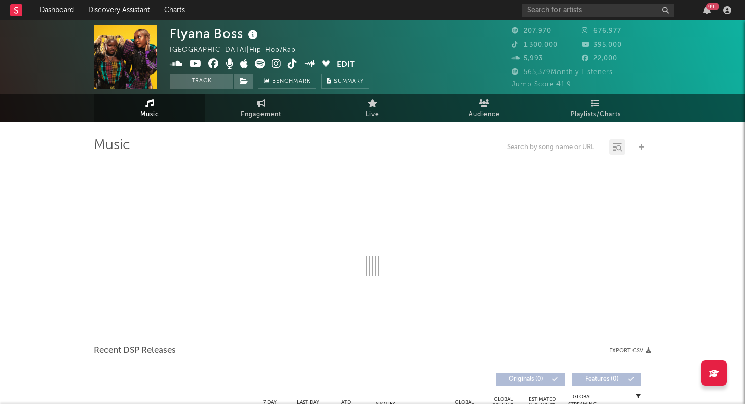
select select "6m"
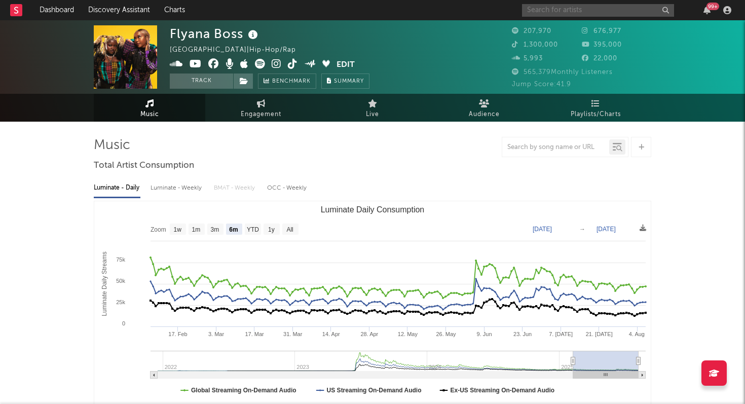
click at [569, 7] on input "text" at bounding box center [598, 10] width 152 height 13
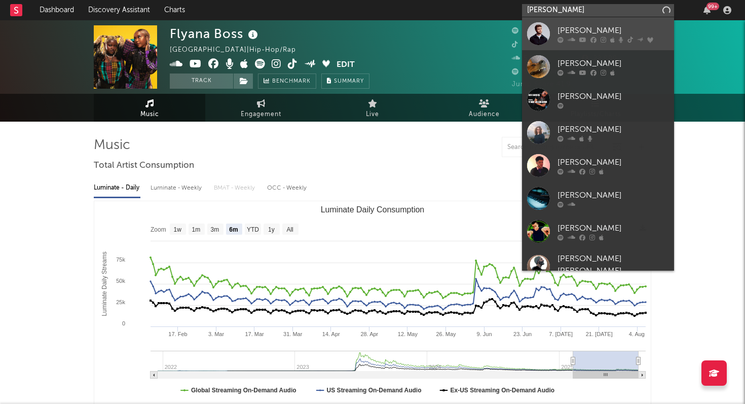
type input "[PERSON_NAME]"
click at [578, 25] on div "[PERSON_NAME]" at bounding box center [614, 30] width 112 height 12
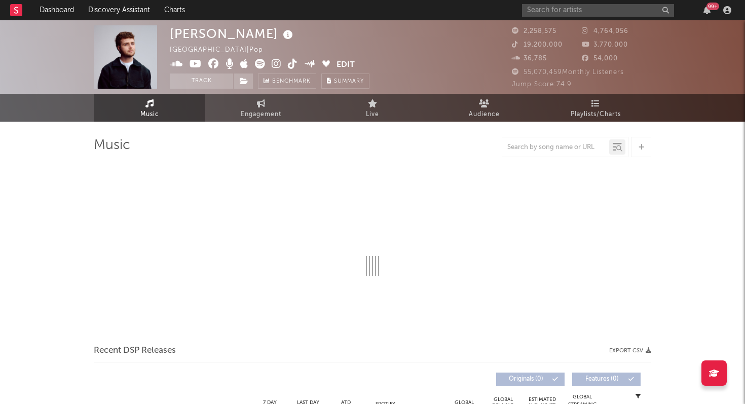
select select "6m"
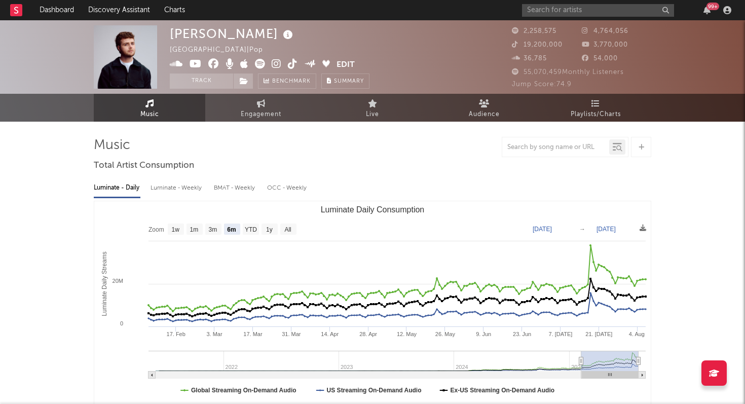
click at [589, 115] on span "Playlists/Charts" at bounding box center [596, 114] width 50 height 12
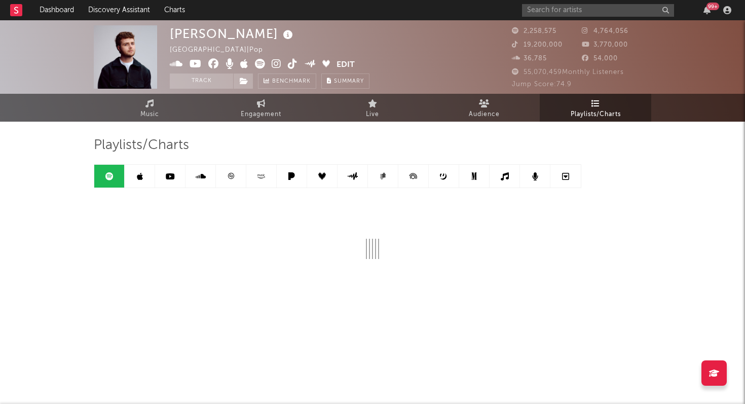
click at [52, 153] on div "[PERSON_NAME] [GEOGRAPHIC_DATA] | Pop Edit Track Benchmark Summary 2,258,575 4,…" at bounding box center [372, 187] width 745 height 335
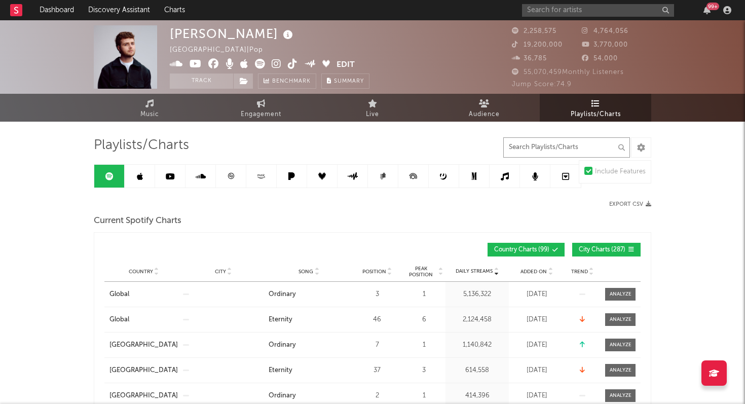
click at [567, 150] on input "text" at bounding box center [566, 147] width 127 height 20
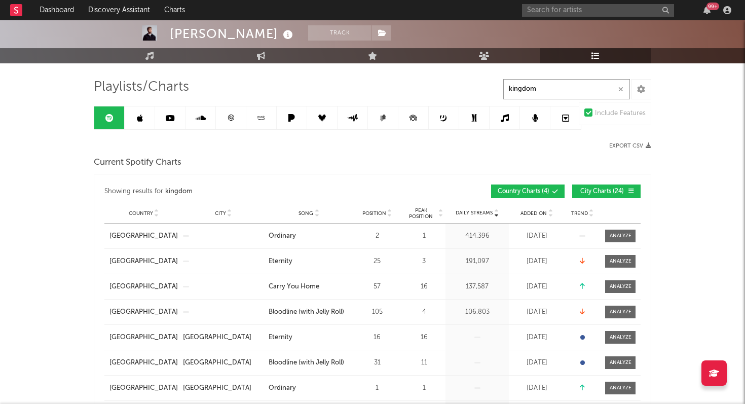
scroll to position [63, 0]
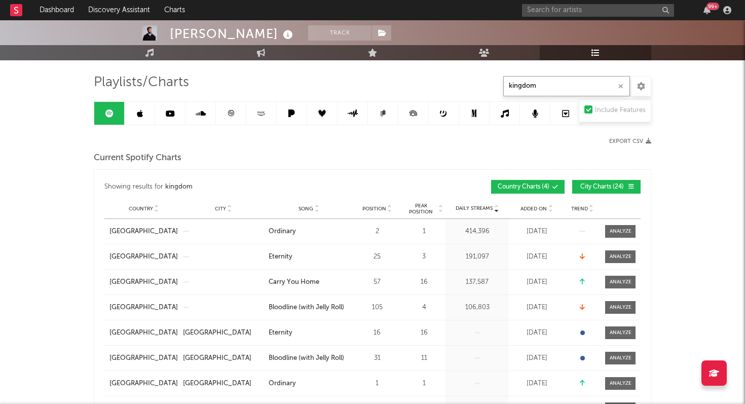
type input "kingdom"
click at [602, 190] on button "City Charts ( 24 )" at bounding box center [606, 187] width 68 height 14
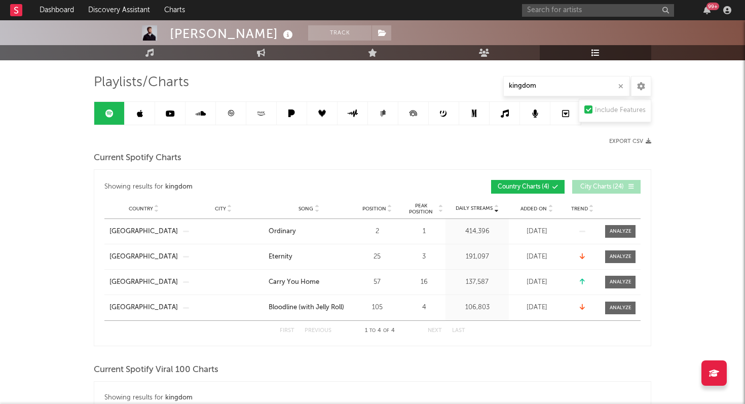
click at [403, 150] on div "Current Spotify Charts" at bounding box center [373, 158] width 558 height 17
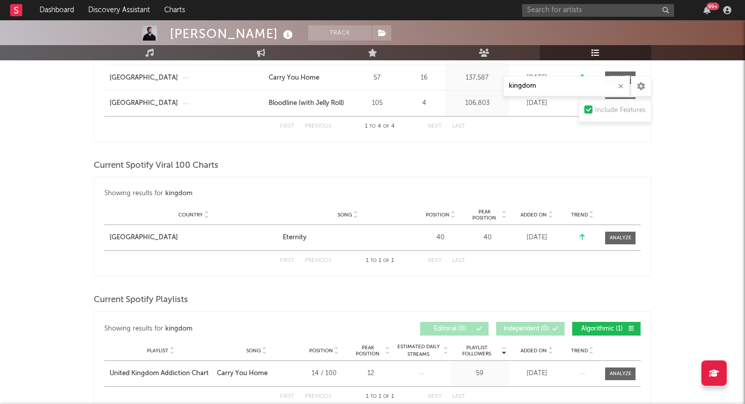
scroll to position [267, 0]
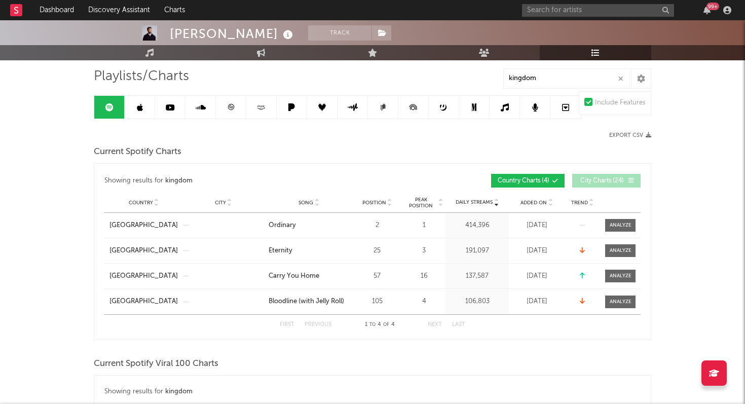
scroll to position [70, 0]
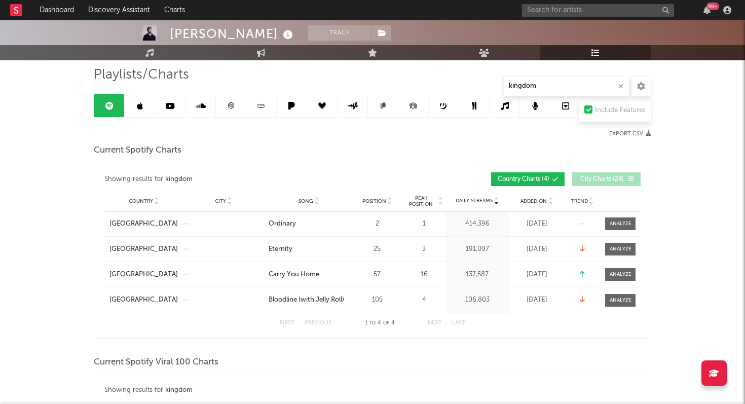
click at [403, 150] on div "Current Spotify Charts" at bounding box center [373, 150] width 558 height 17
click at [551, 83] on input "kingdom" at bounding box center [566, 86] width 127 height 20
click at [616, 225] on div at bounding box center [621, 224] width 22 height 8
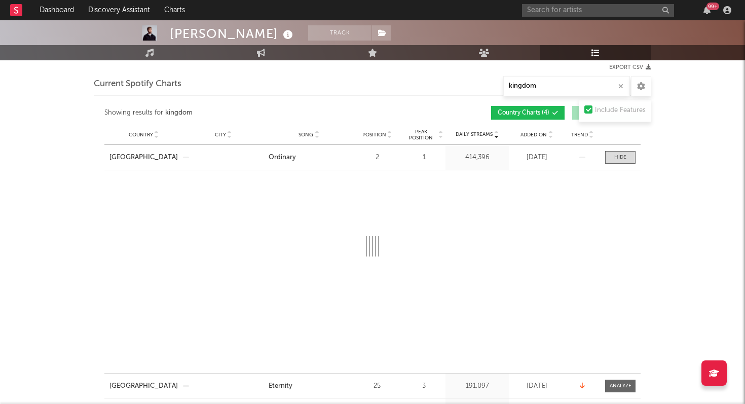
scroll to position [181, 0]
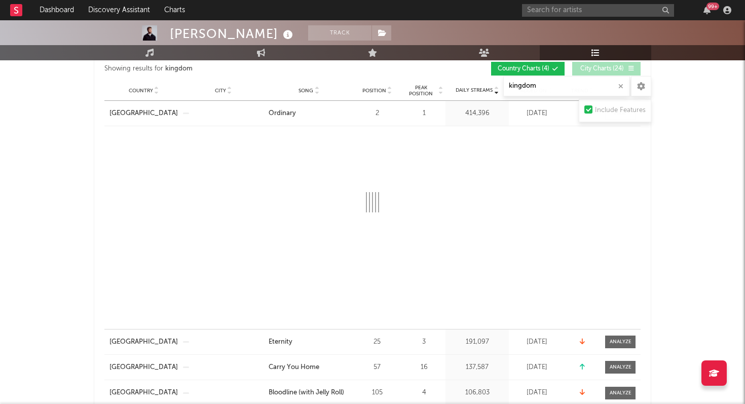
select select "1w"
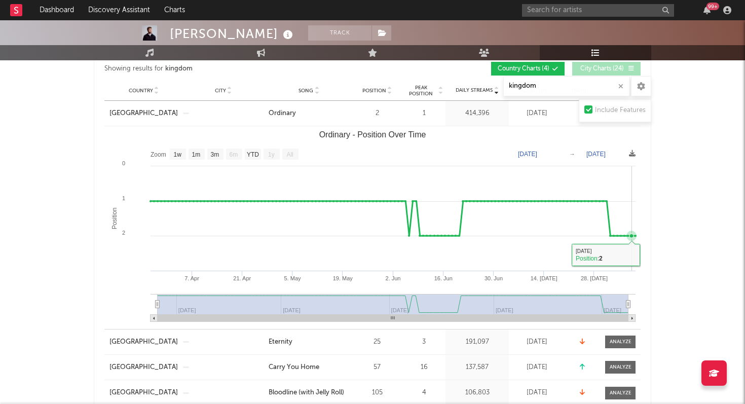
click at [632, 223] on rect "Ordinary - Position Over Time" at bounding box center [372, 227] width 536 height 203
click at [632, 243] on rect "Ordinary - Position Over Time" at bounding box center [372, 227] width 536 height 203
click at [633, 197] on rect "Ordinary - Position Over Time" at bounding box center [372, 227] width 536 height 203
click at [632, 223] on rect "Ordinary - Position Over Time" at bounding box center [372, 227] width 536 height 203
click at [632, 215] on rect "Ordinary - Position Over Time" at bounding box center [372, 227] width 536 height 203
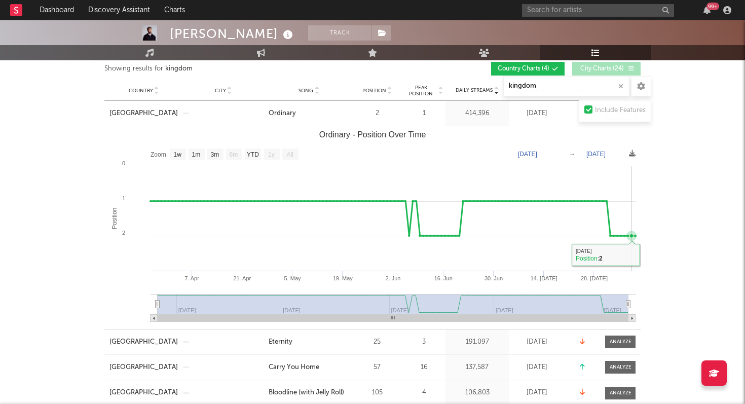
click at [631, 217] on rect "Ordinary - Position Over Time" at bounding box center [372, 227] width 536 height 203
click at [631, 231] on icon "Ordinary - Position Over Time" at bounding box center [632, 236] width 10 height 10
click at [632, 226] on rect "Ordinary - Position Over Time" at bounding box center [372, 227] width 536 height 203
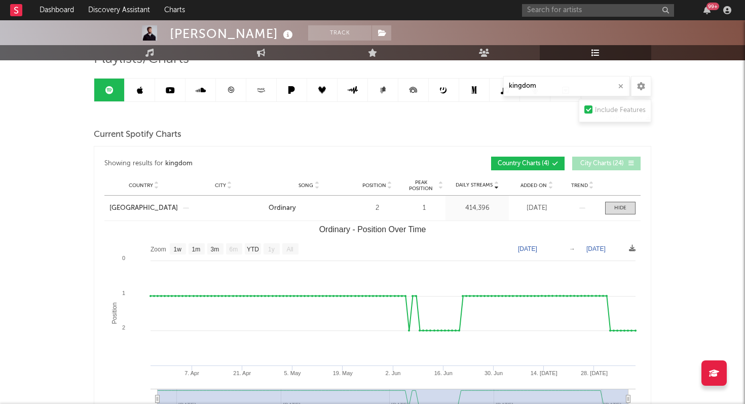
scroll to position [84, 0]
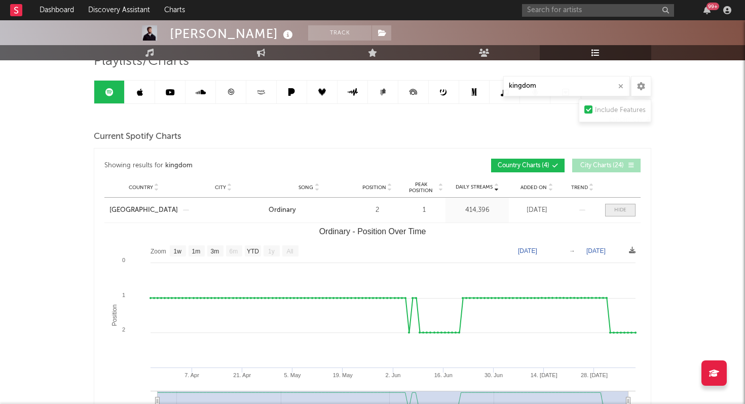
click at [613, 210] on span at bounding box center [620, 210] width 30 height 13
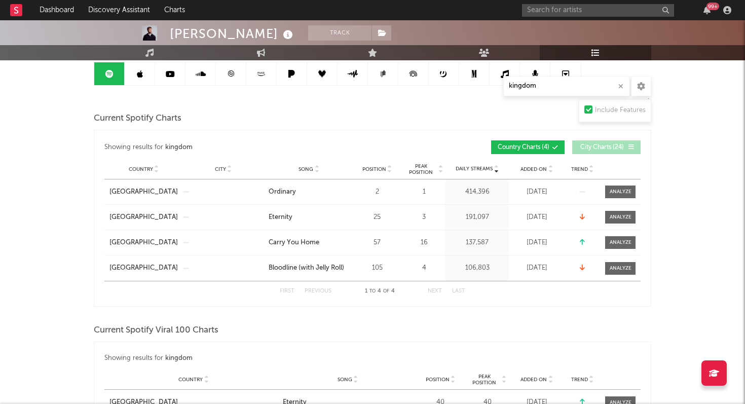
scroll to position [103, 0]
click at [611, 213] on div at bounding box center [621, 217] width 22 height 8
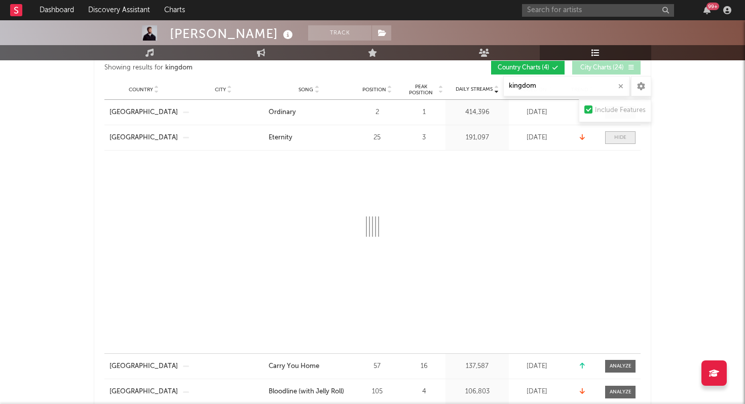
scroll to position [183, 0]
select select "1w"
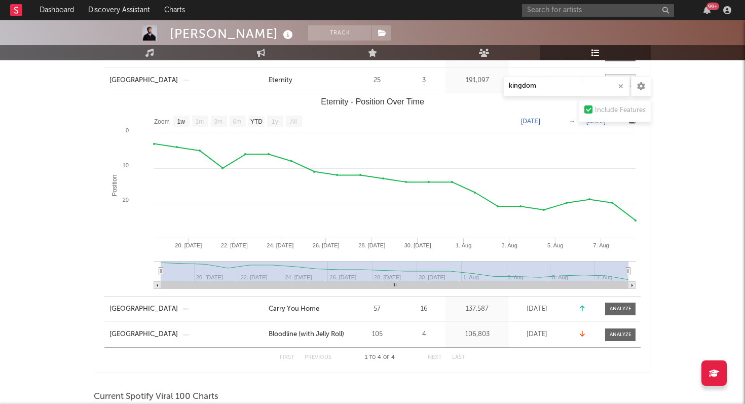
scroll to position [240, 0]
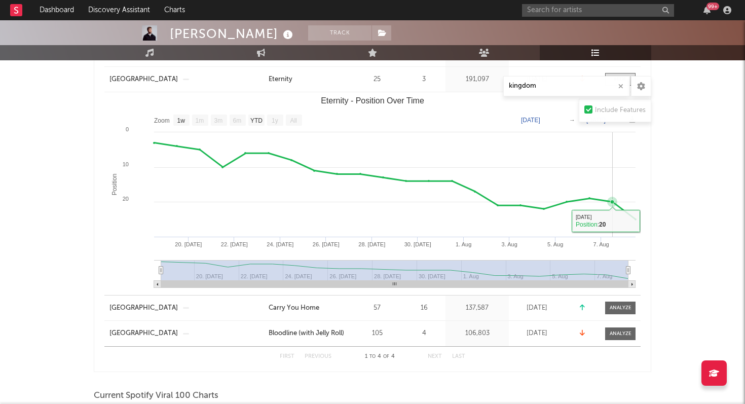
click at [618, 220] on rect "Eternity - Position Over Time" at bounding box center [372, 193] width 536 height 203
